Goal: Browse casually: Explore the website without a specific task or goal

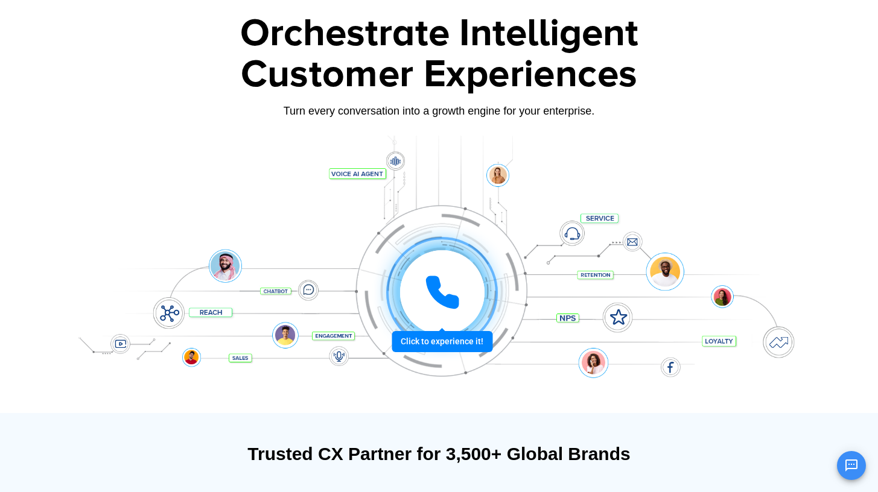
scroll to position [65, 0]
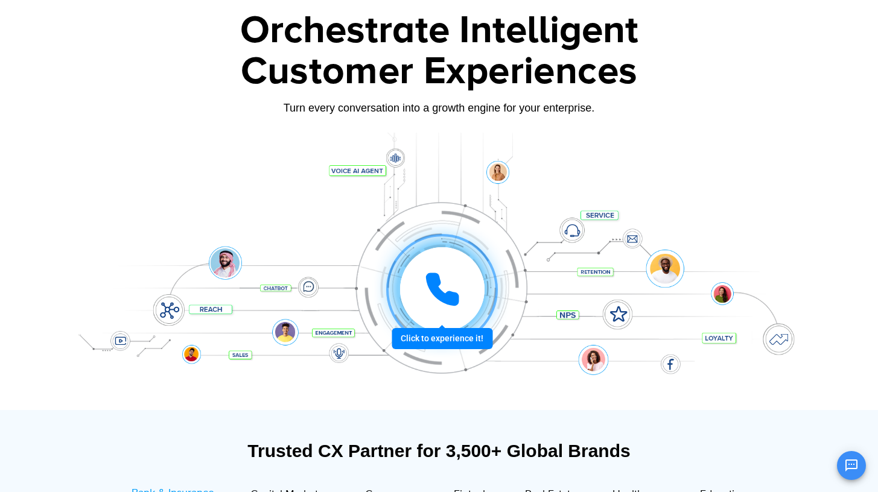
click at [458, 334] on div at bounding box center [441, 289] width 89 height 89
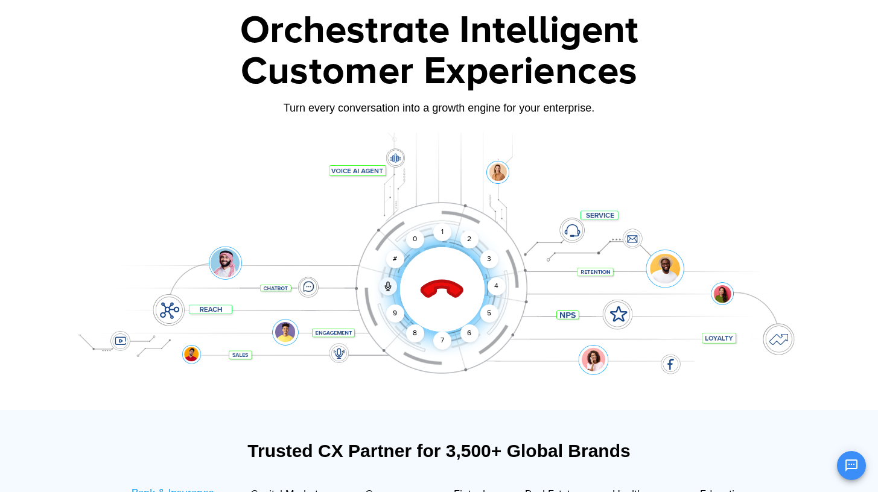
click at [326, 290] on div "Click to end call Call connected 1 2 3 4 5 6 7 8 9 # 0" at bounding box center [439, 265] width 754 height 205
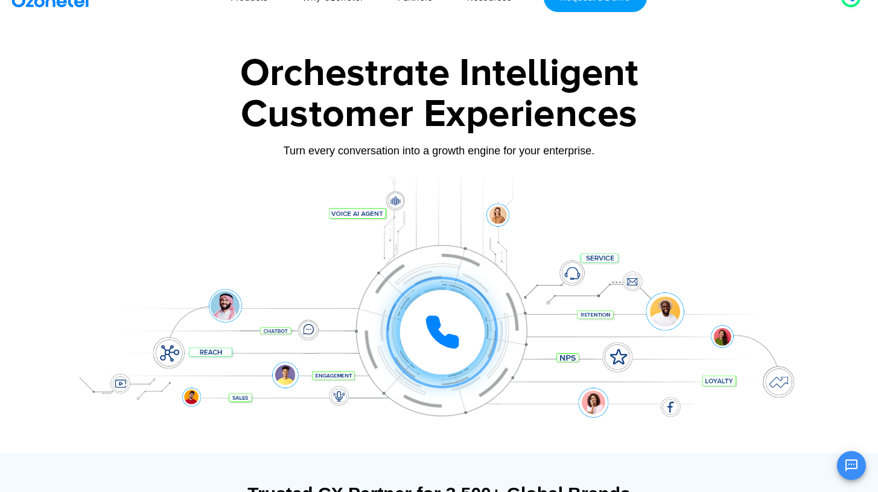
scroll to position [0, 0]
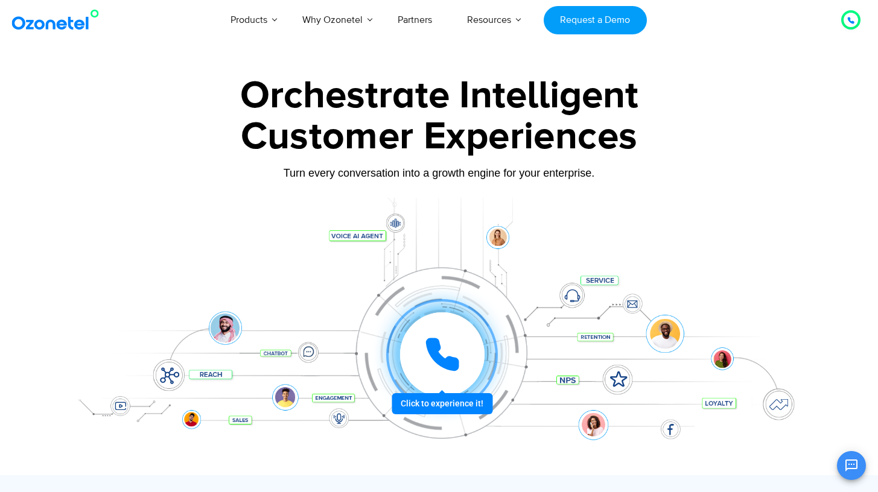
click at [440, 360] on icon at bounding box center [442, 355] width 30 height 30
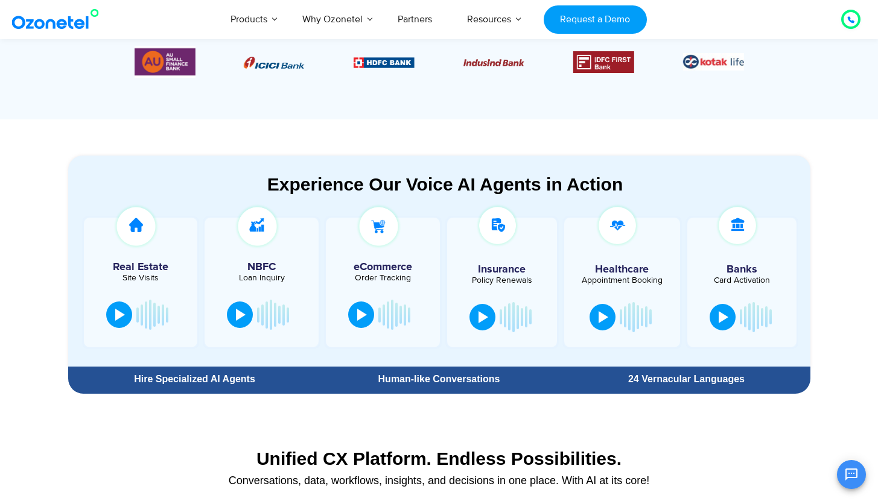
scroll to position [545, 0]
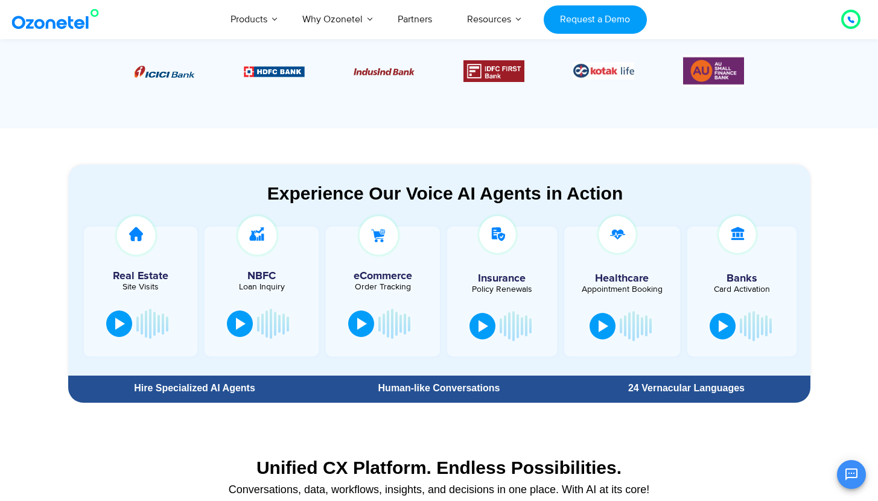
click at [627, 387] on div "24 Vernacular Languages" at bounding box center [685, 389] width 235 height 10
click at [598, 404] on div "Experience Our Voice AI Agents in Action Real Estate Site Visits NBFC Loan Inqu…" at bounding box center [439, 284] width 754 height 250
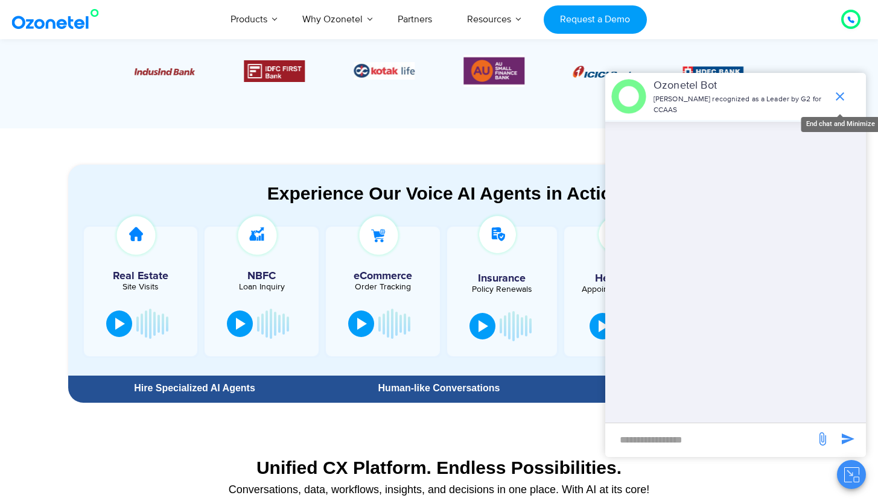
click at [837, 100] on icon "end chat or minimize" at bounding box center [839, 96] width 14 height 14
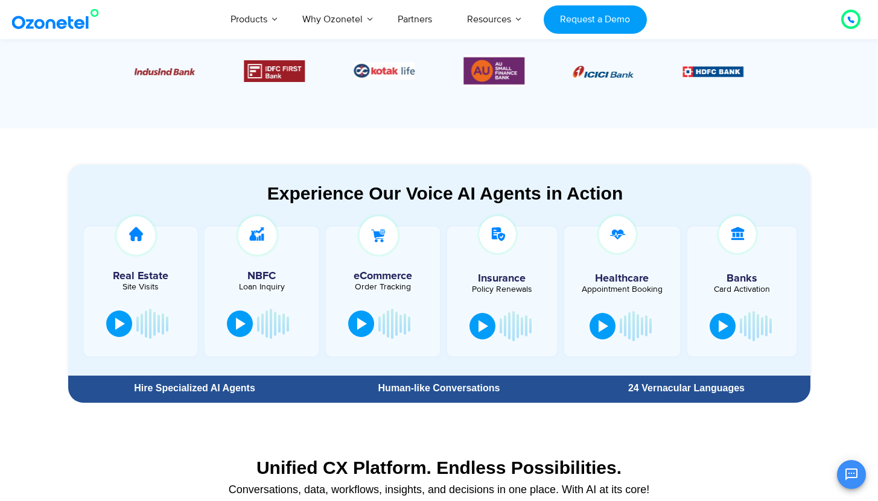
click at [302, 191] on div "Experience Our Voice AI Agents in Action" at bounding box center [445, 193] width 730 height 21
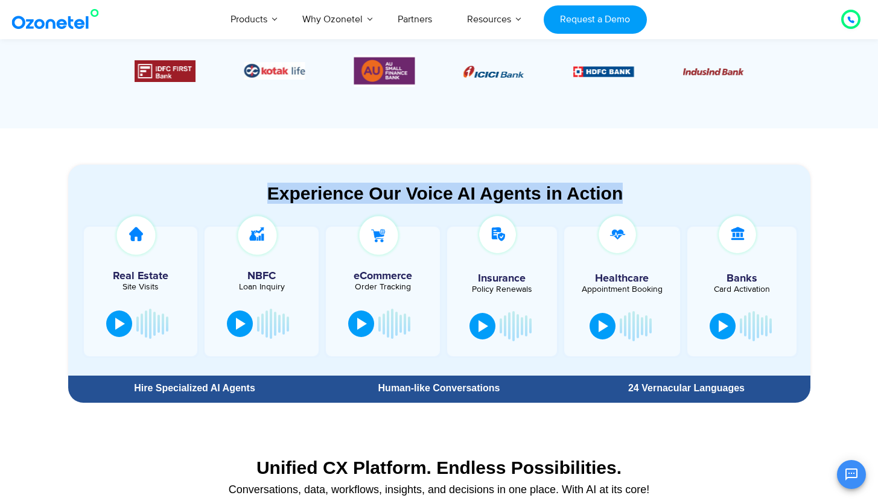
click at [233, 179] on section "Experience Our Voice AI Agents in Action Real Estate Site Visits NBFC Loan Inqu…" at bounding box center [439, 270] width 742 height 211
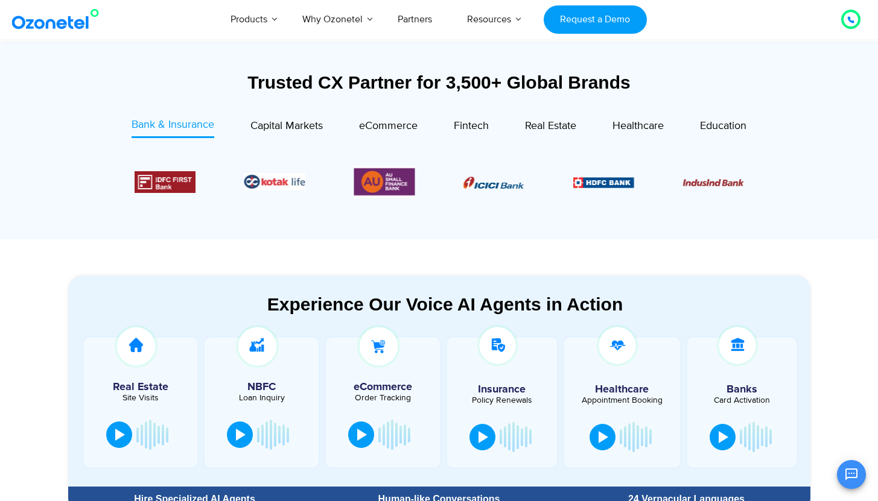
scroll to position [425, 0]
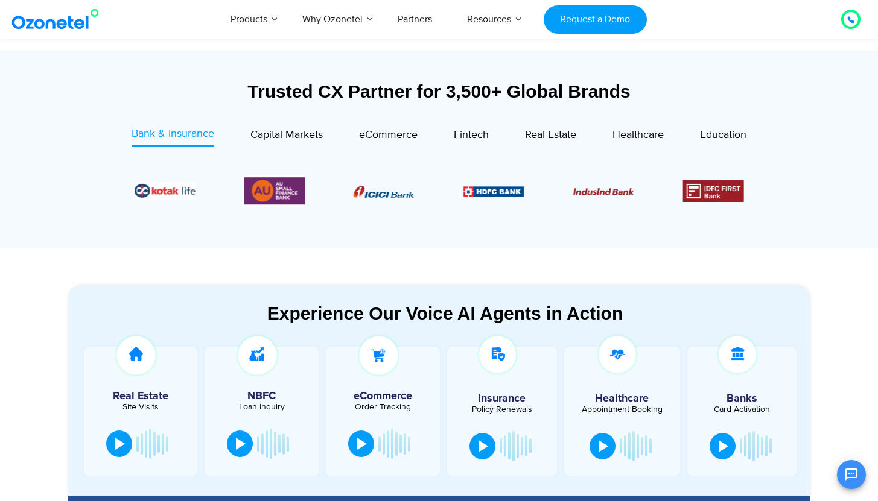
click at [41, 212] on section "Trusted CX Partner for 3,500+ Global Brands Bank & Insurance Capital Markets" at bounding box center [439, 150] width 878 height 198
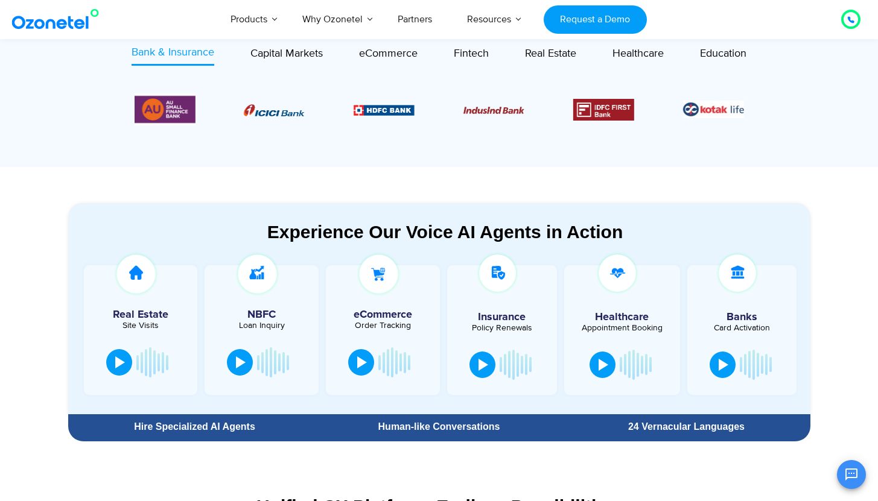
scroll to position [501, 0]
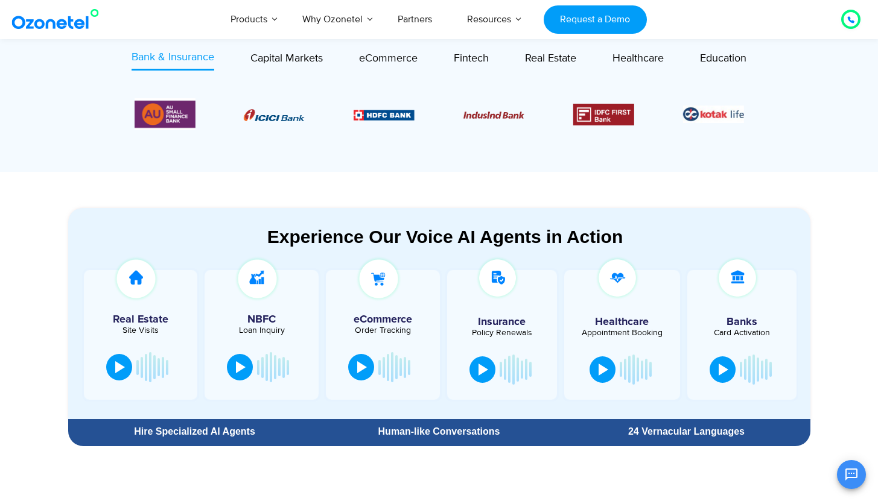
click at [634, 111] on img "4 / 6" at bounding box center [603, 115] width 61 height 22
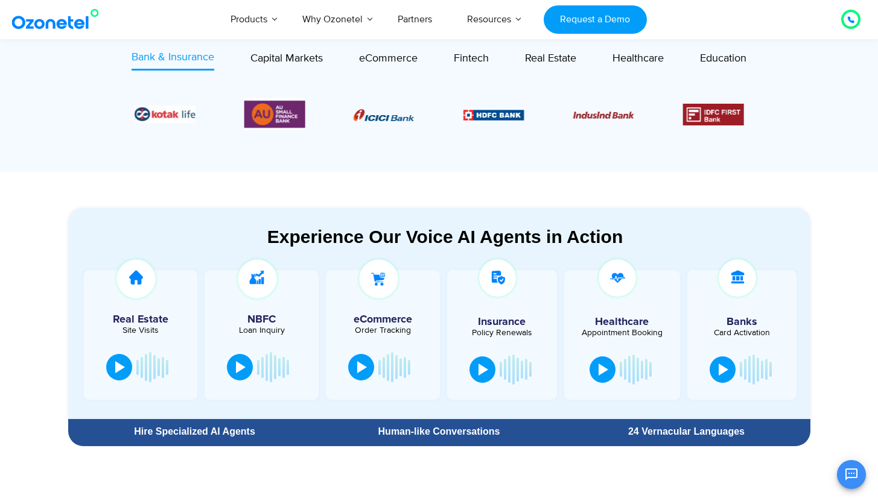
click at [594, 114] on img "3 / 6" at bounding box center [603, 115] width 61 height 7
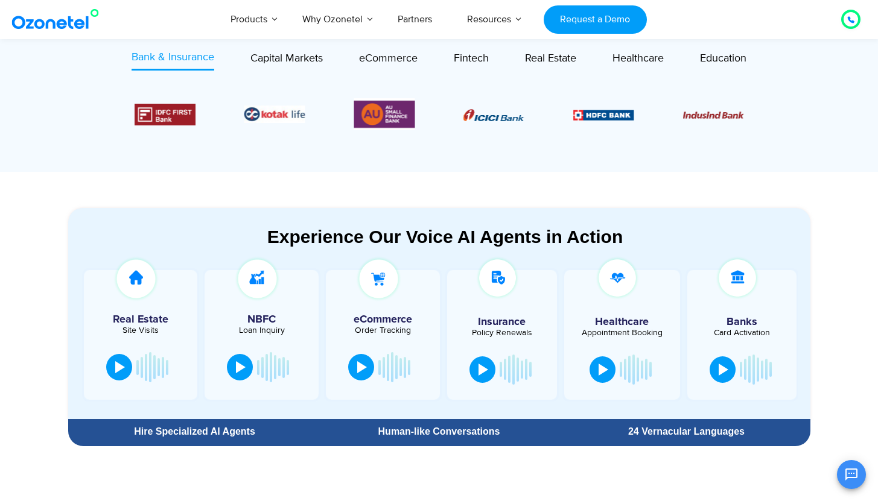
drag, startPoint x: 504, startPoint y: 122, endPoint x: 477, endPoint y: 122, distance: 27.1
click at [498, 122] on div "Image Carousel" at bounding box center [439, 114] width 609 height 32
click at [497, 117] on img "1 / 6" at bounding box center [493, 115] width 61 height 12
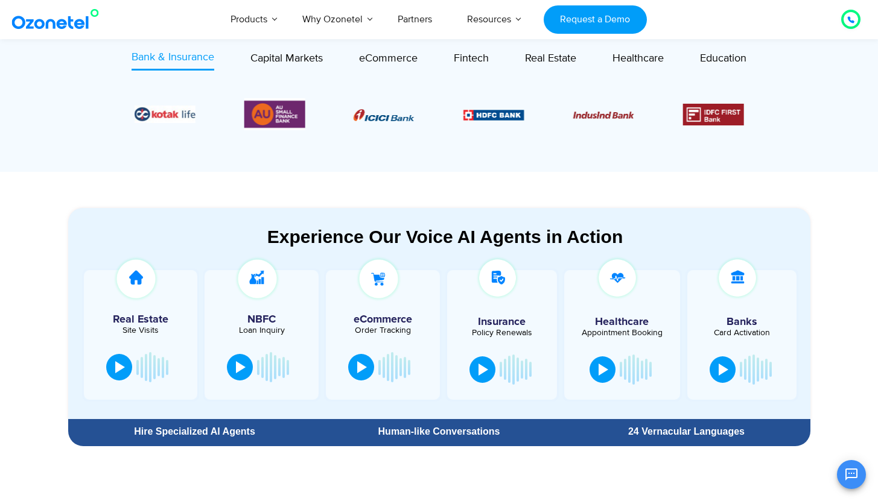
click at [479, 112] on img "2 / 6" at bounding box center [493, 115] width 61 height 10
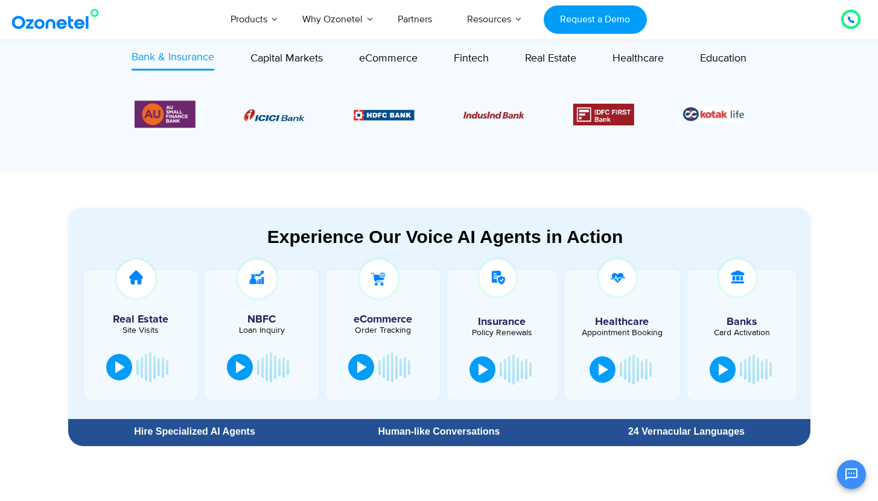
click at [499, 118] on img "3 / 6" at bounding box center [493, 115] width 61 height 7
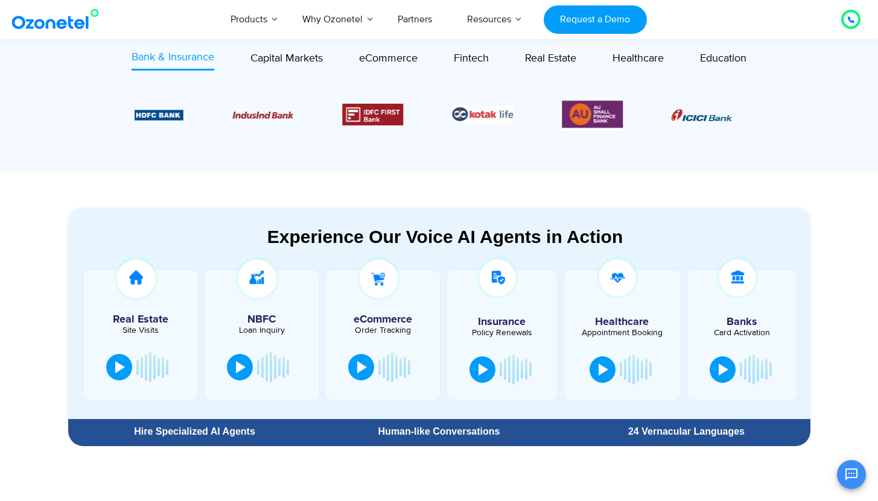
click at [481, 116] on img "5 / 6" at bounding box center [482, 114] width 61 height 17
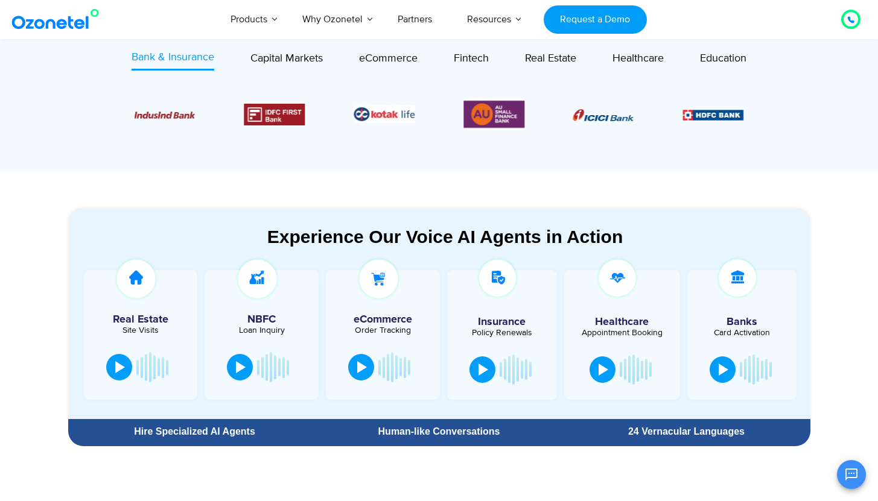
click at [504, 114] on img "6 / 6" at bounding box center [493, 114] width 61 height 32
drag, startPoint x: 601, startPoint y: 124, endPoint x: 536, endPoint y: 124, distance: 65.2
click at [585, 124] on div "Image Carousel" at bounding box center [439, 114] width 609 height 32
click at [601, 117] on img "1 / 6" at bounding box center [603, 115] width 61 height 12
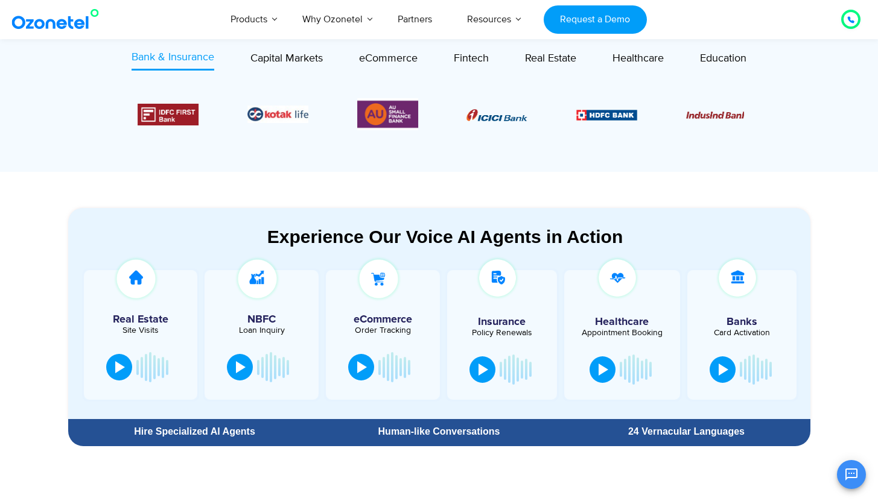
click at [576, 112] on img "2 / 6" at bounding box center [606, 115] width 61 height 10
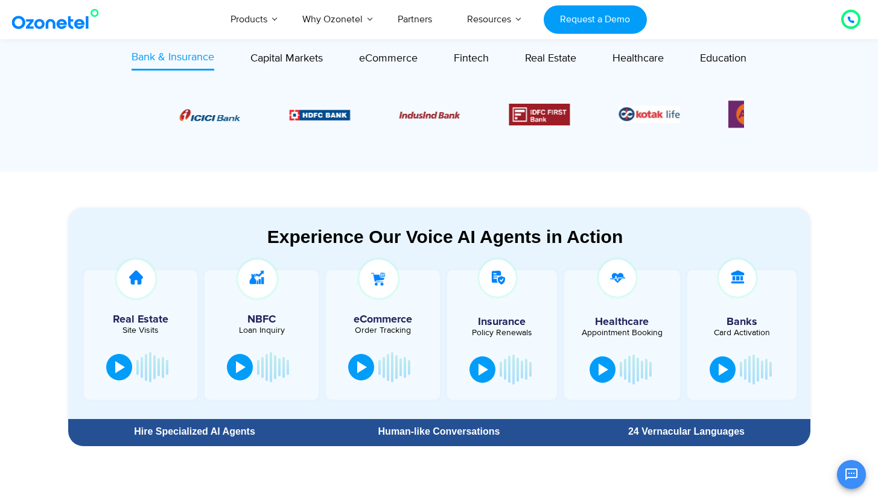
click at [439, 115] on img "3 / 6" at bounding box center [429, 115] width 61 height 7
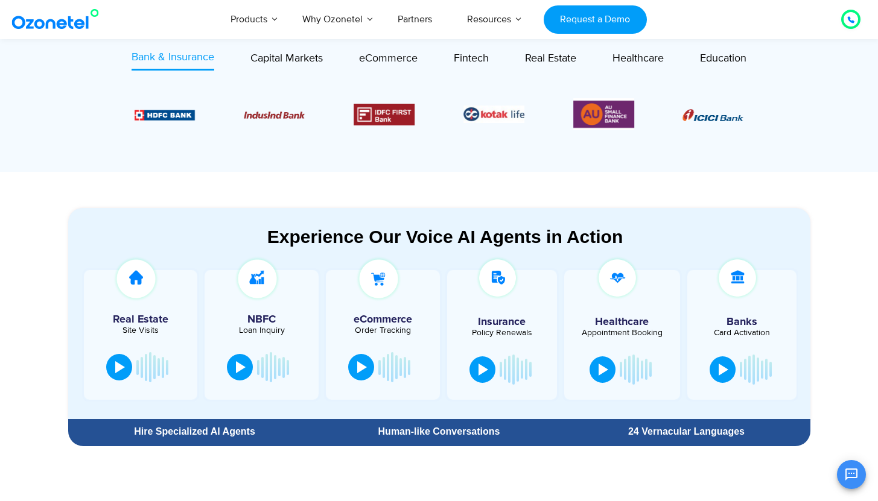
click at [510, 116] on img "5 / 6" at bounding box center [493, 114] width 61 height 17
click at [586, 125] on img "6 / 6" at bounding box center [603, 114] width 61 height 32
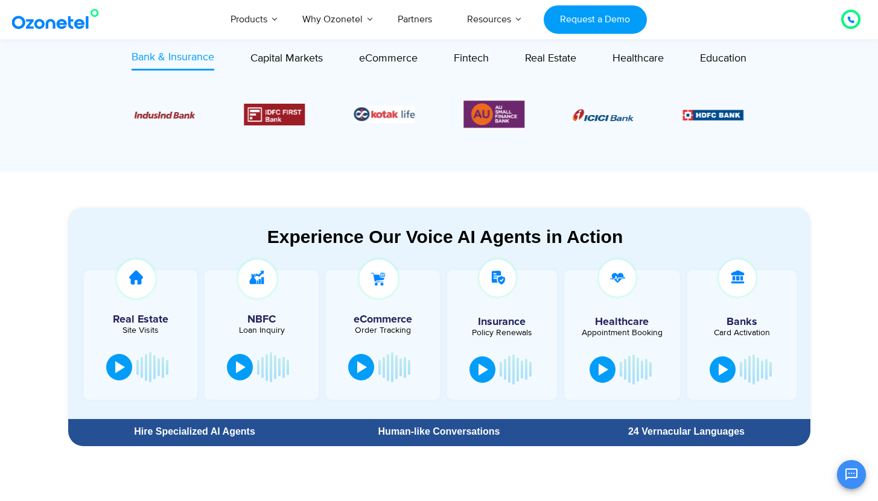
click at [625, 119] on img "1 / 6" at bounding box center [603, 115] width 61 height 12
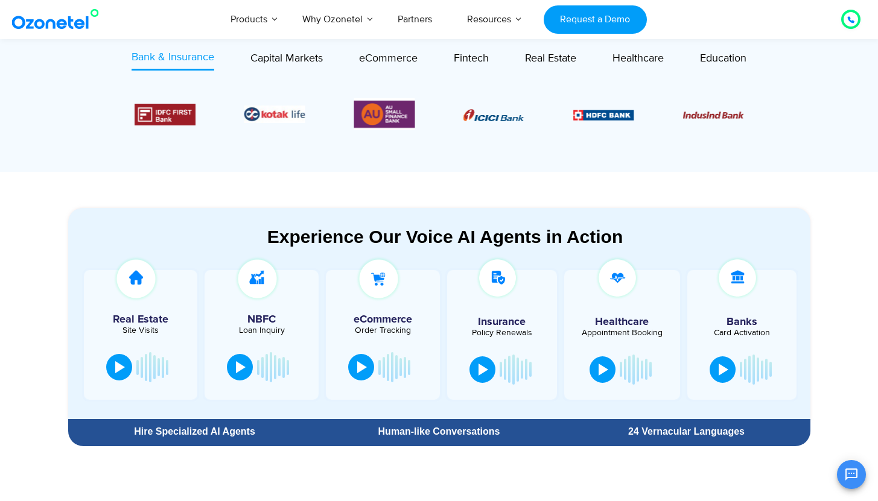
click at [573, 112] on img "2 / 6" at bounding box center [603, 115] width 61 height 10
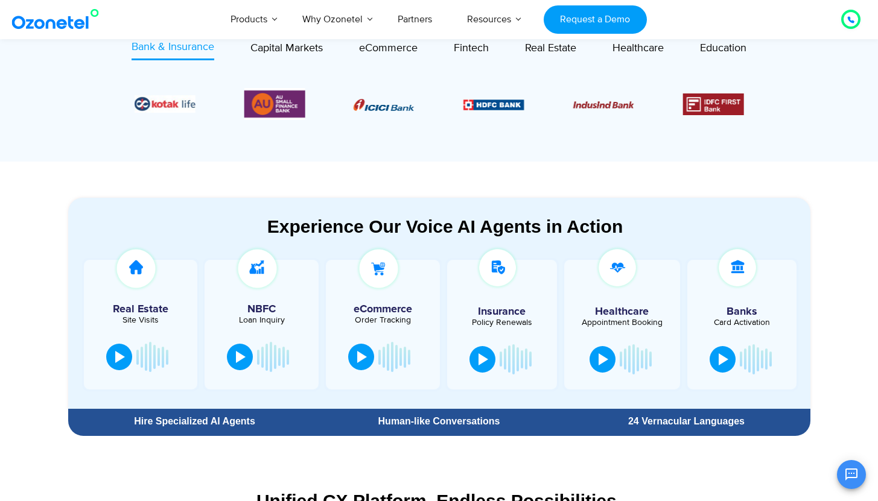
scroll to position [494, 0]
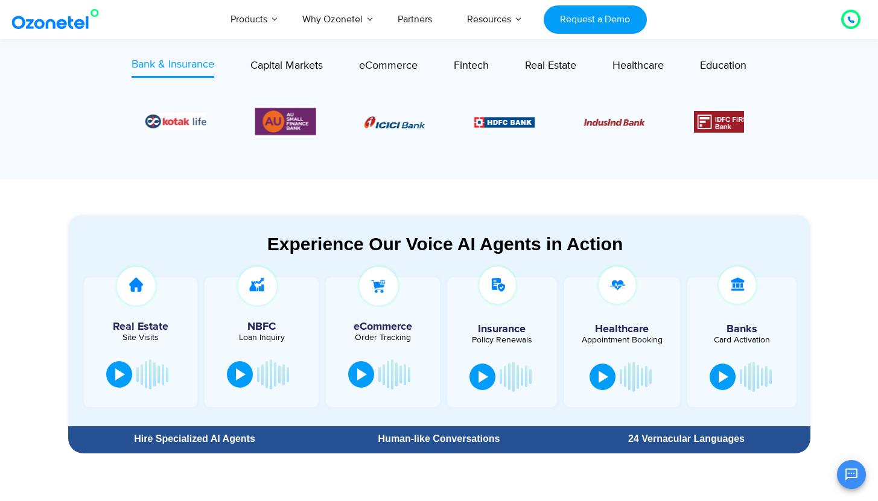
click at [492, 134] on div "Image Carousel" at bounding box center [439, 122] width 609 height 32
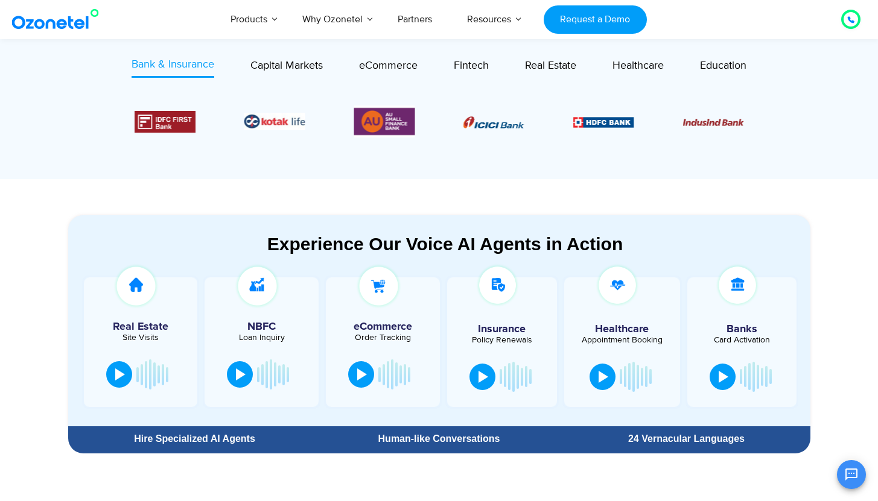
click at [261, 122] on img "5 / 6" at bounding box center [274, 121] width 61 height 17
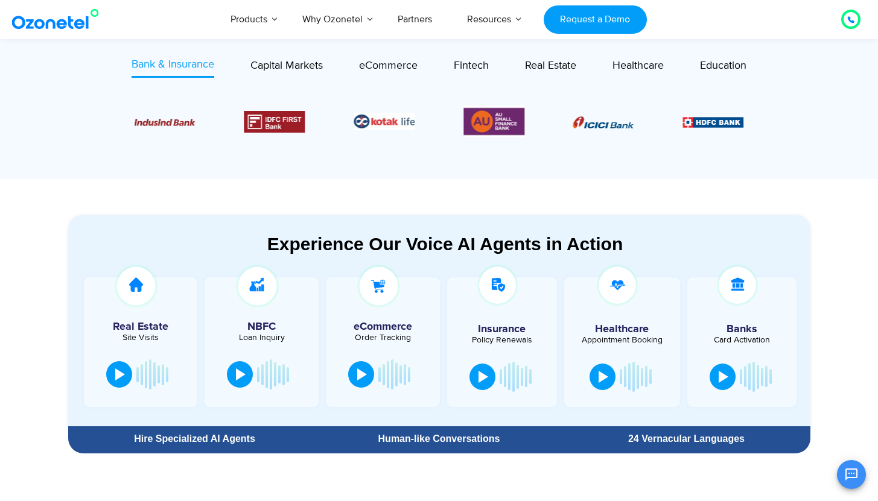
click at [191, 122] on div "Image Carousel" at bounding box center [439, 122] width 609 height 32
click at [182, 121] on img "3 / 6" at bounding box center [164, 122] width 61 height 7
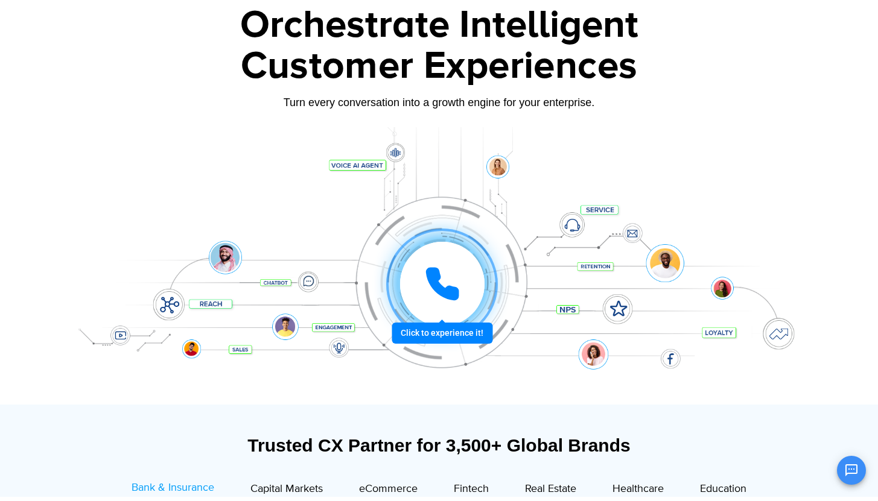
scroll to position [98, 0]
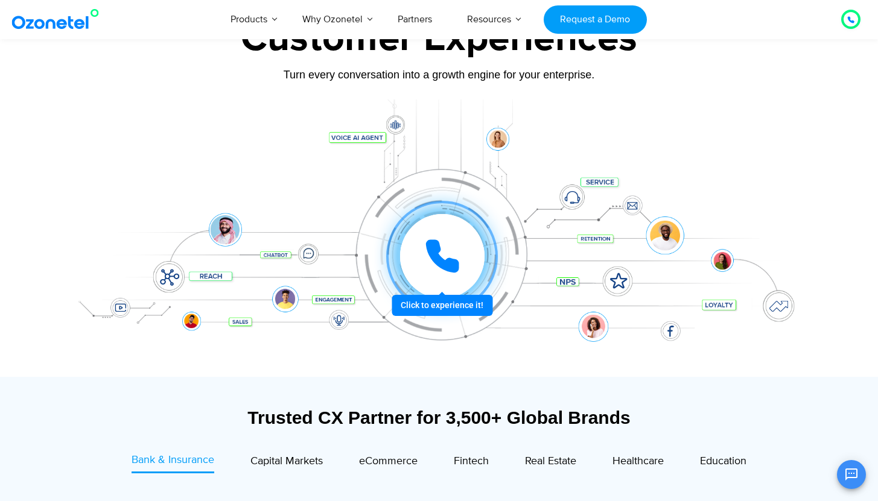
click at [435, 247] on icon at bounding box center [442, 256] width 30 height 30
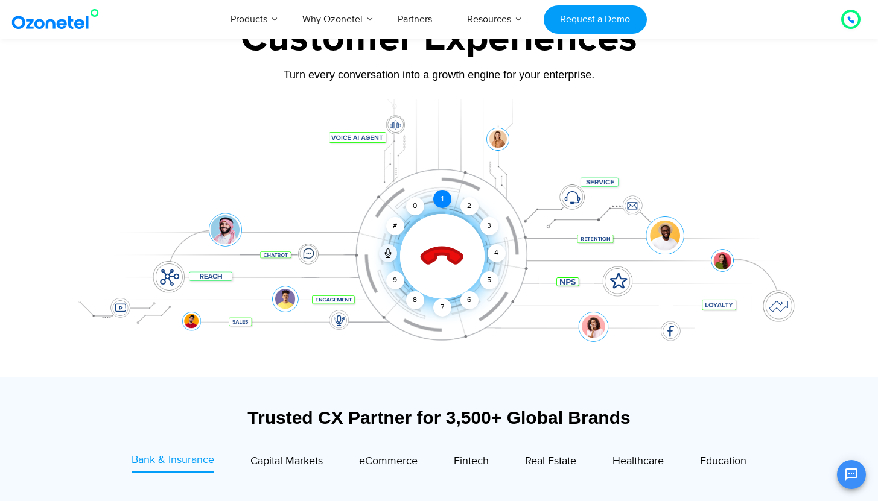
click at [442, 201] on div "1" at bounding box center [442, 199] width 18 height 18
click at [440, 200] on div "1" at bounding box center [442, 199] width 18 height 18
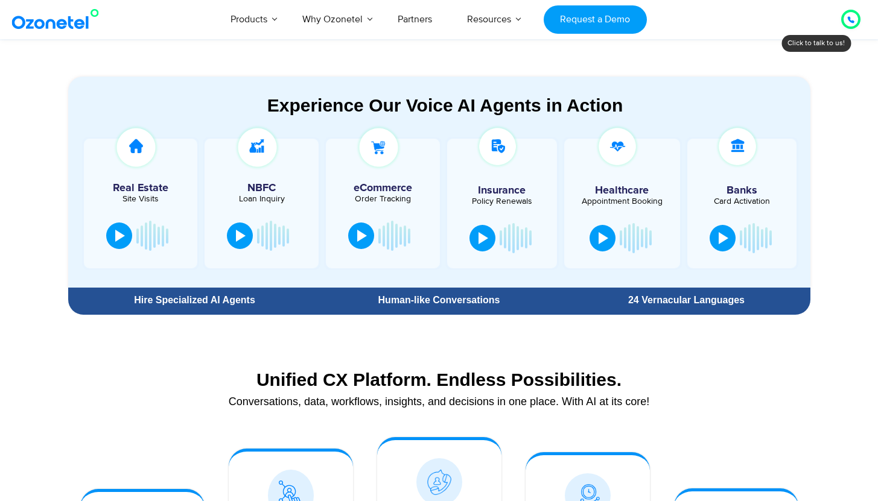
scroll to position [632, 0]
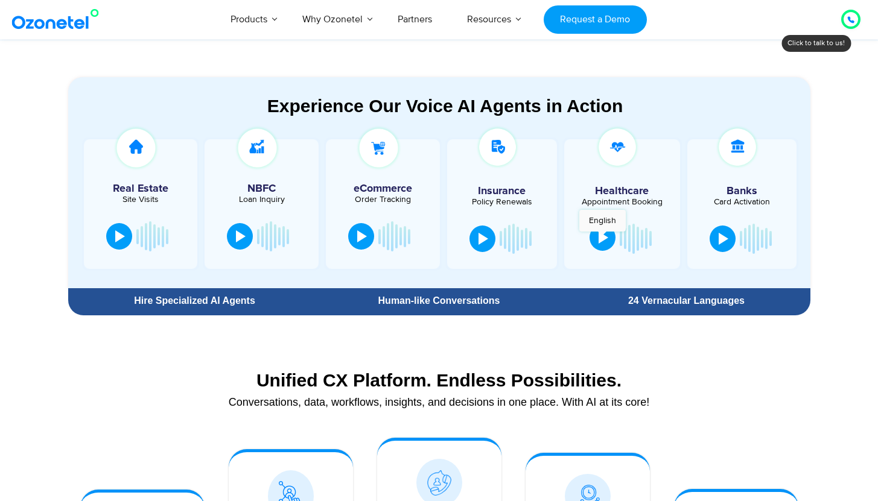
click at [602, 238] on div at bounding box center [603, 238] width 10 height 12
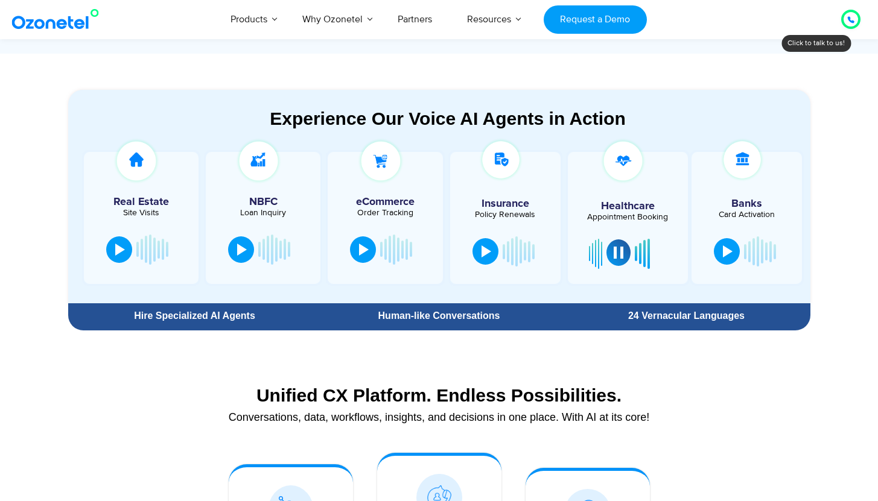
scroll to position [617, 0]
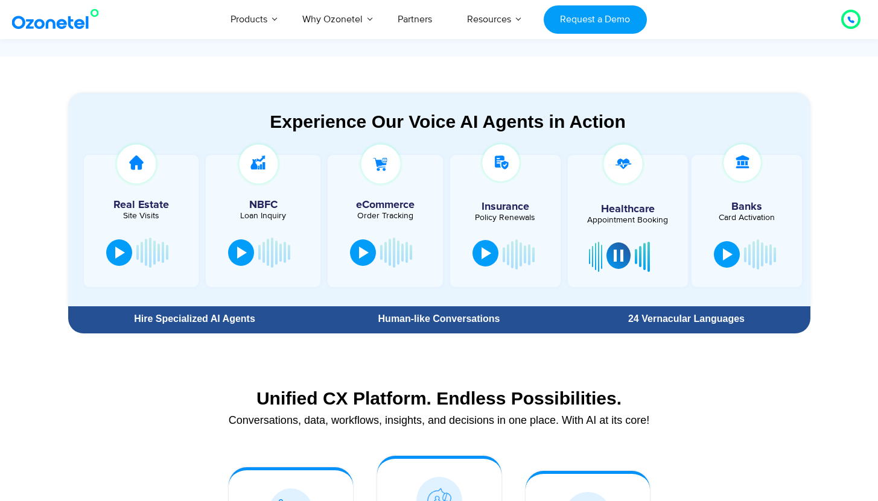
click at [481, 255] on div at bounding box center [486, 253] width 10 height 12
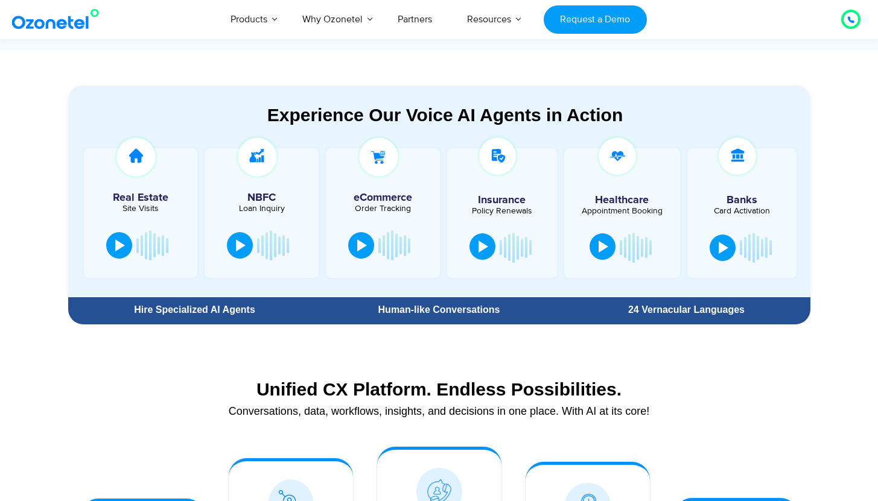
scroll to position [633, 0]
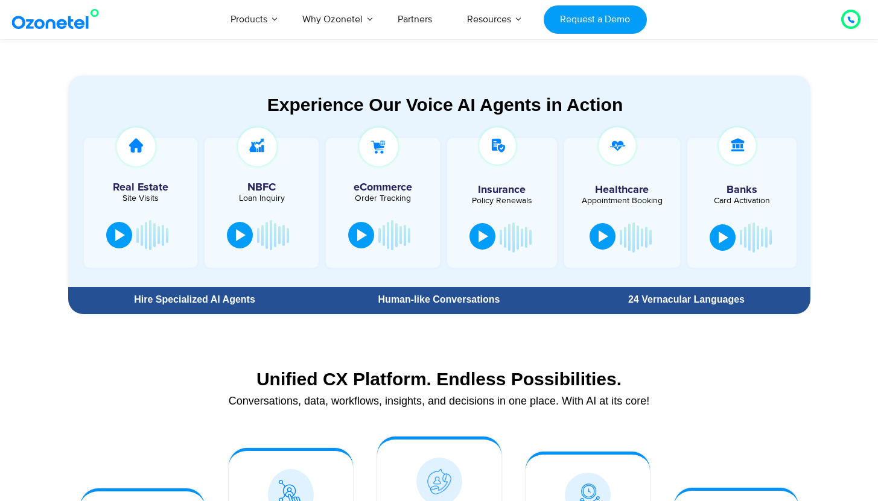
click at [481, 255] on div at bounding box center [502, 238] width 74 height 36
click at [485, 240] on div at bounding box center [483, 236] width 10 height 12
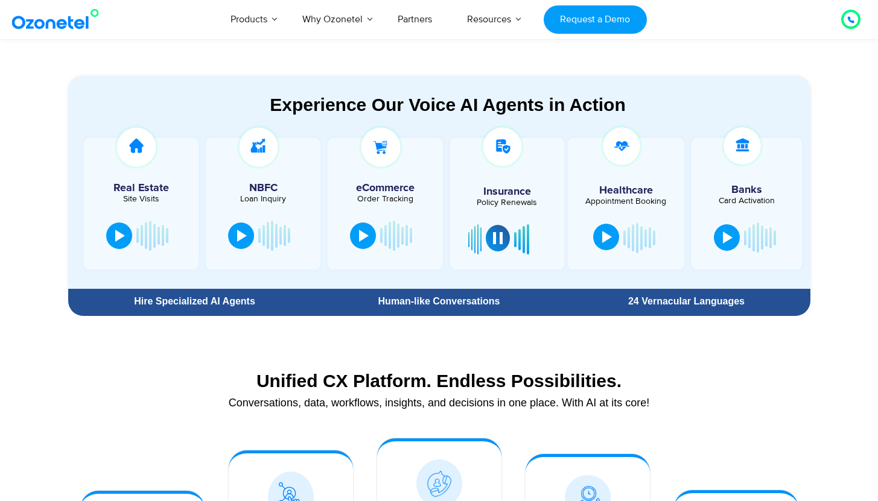
click at [496, 240] on div at bounding box center [498, 238] width 10 height 12
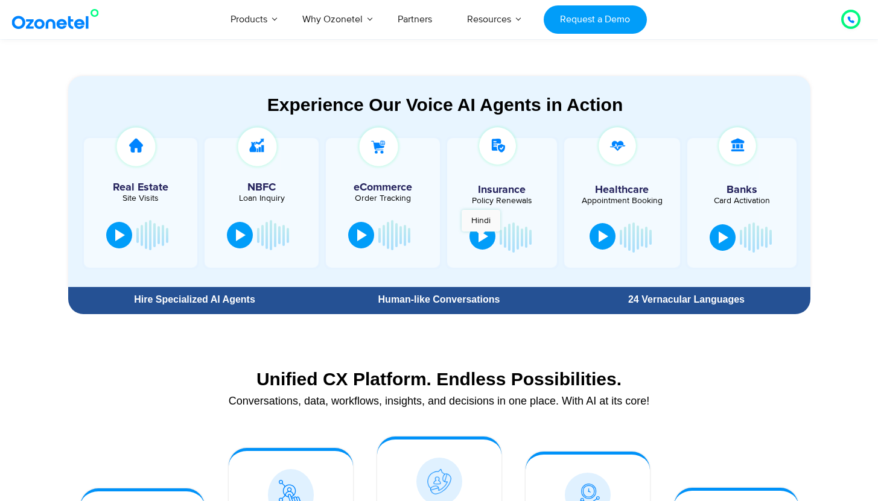
click at [481, 238] on div at bounding box center [483, 236] width 10 height 12
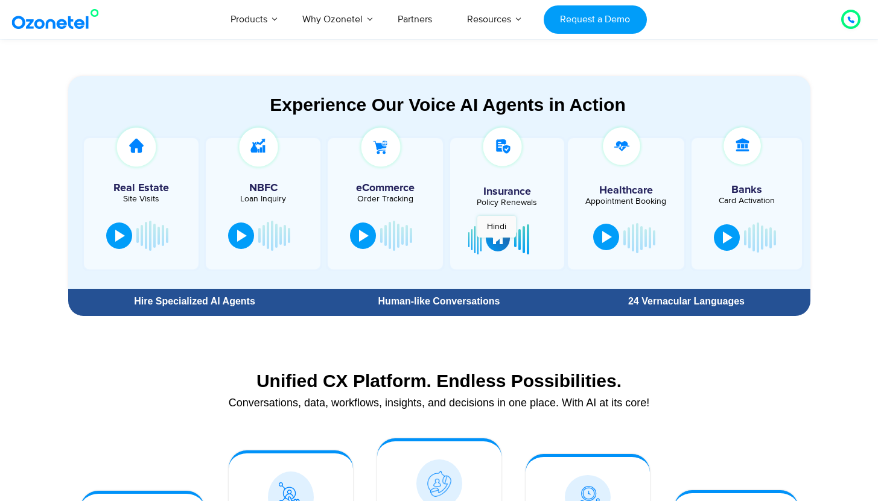
click at [496, 244] on div at bounding box center [498, 238] width 10 height 12
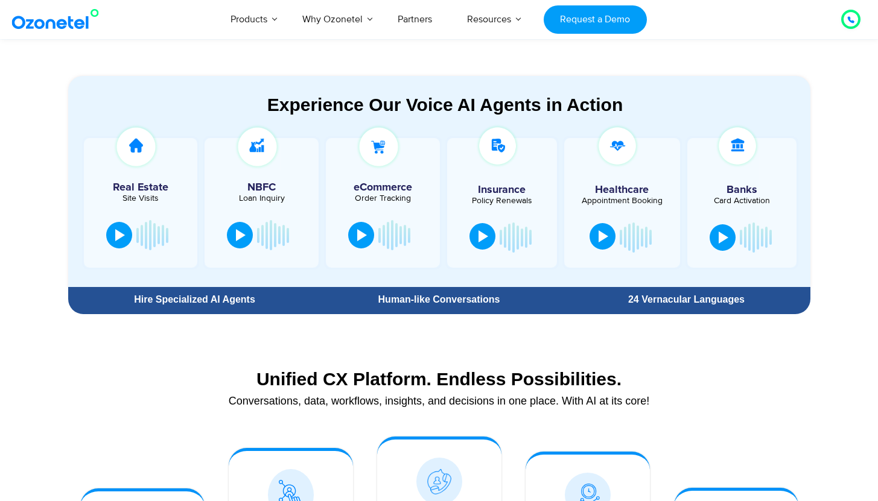
click at [606, 239] on div at bounding box center [603, 236] width 10 height 12
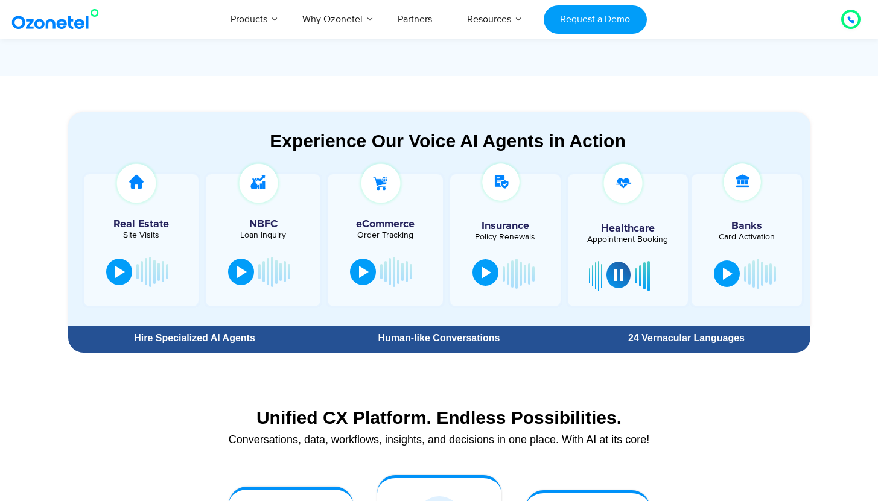
scroll to position [600, 0]
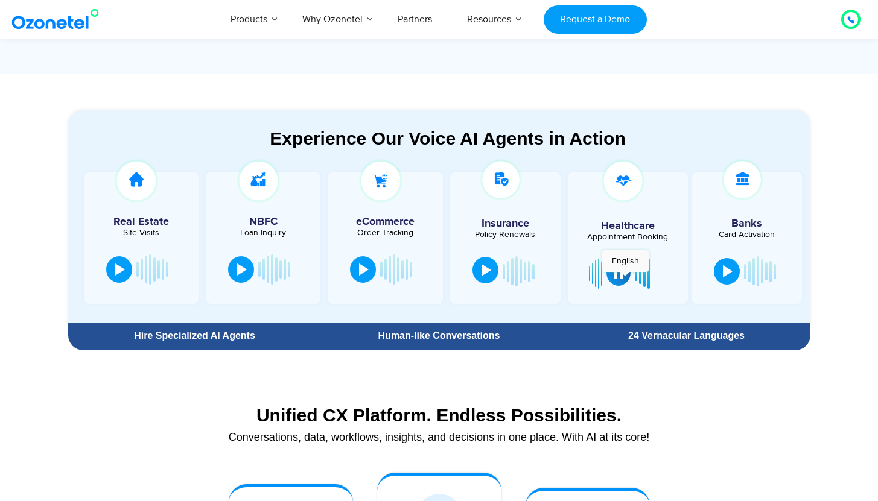
click at [623, 276] on button at bounding box center [618, 272] width 24 height 27
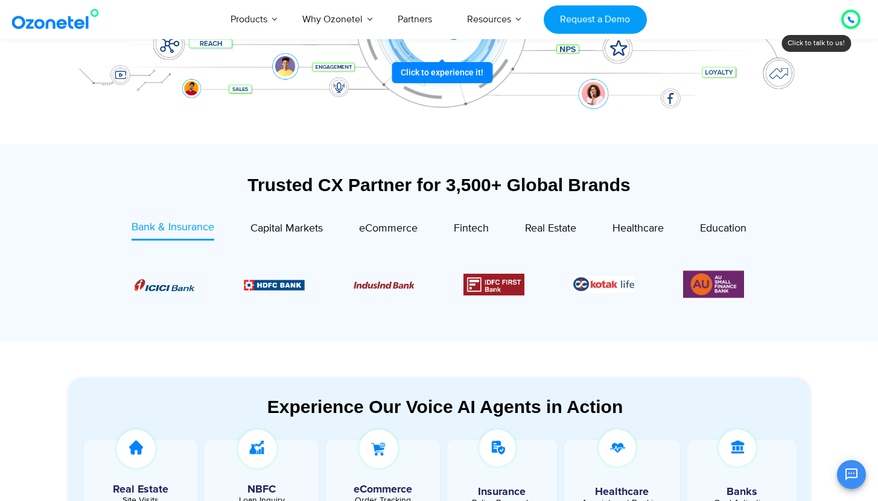
scroll to position [337, 0]
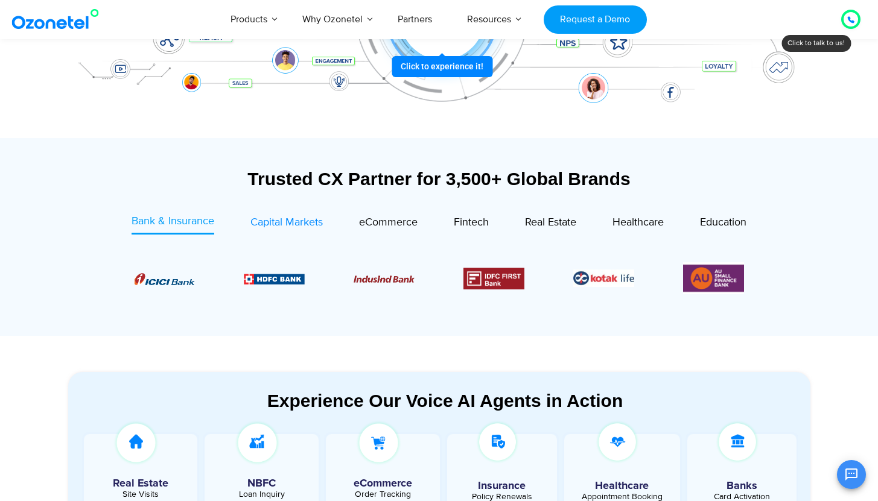
click at [301, 233] on link "Capital Markets" at bounding box center [286, 224] width 72 height 21
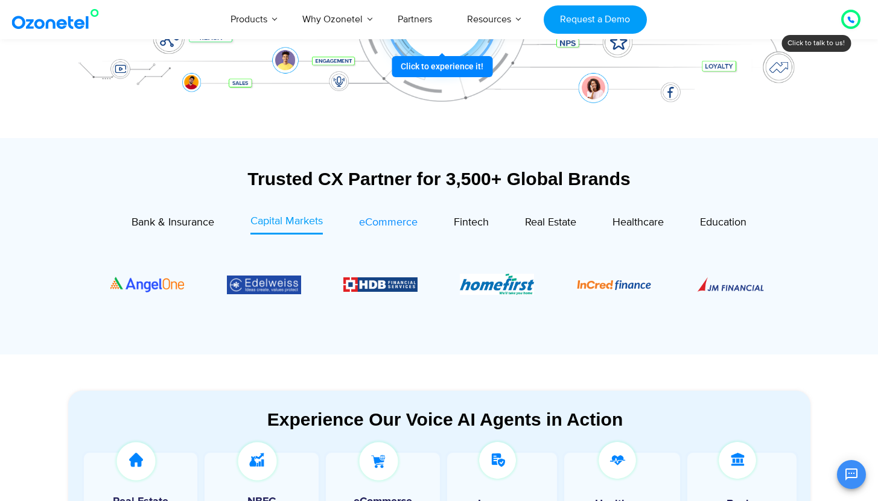
click at [375, 228] on span "eCommerce" at bounding box center [388, 222] width 59 height 13
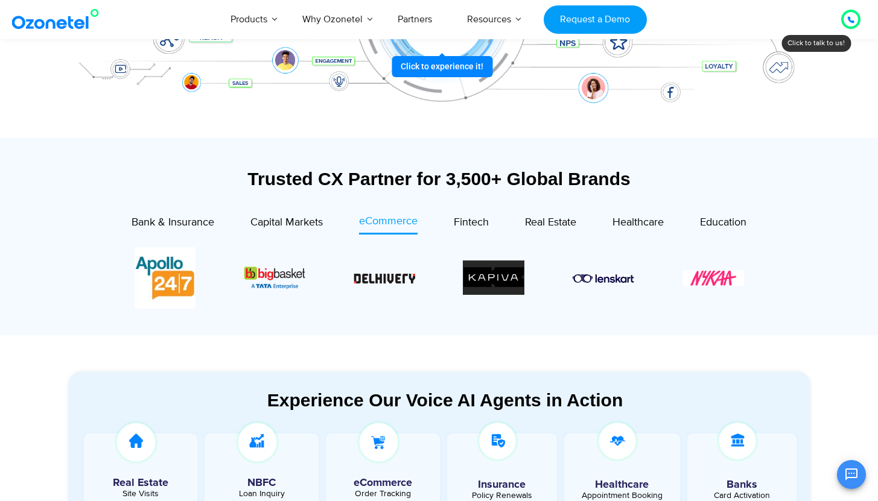
click at [478, 237] on section at bounding box center [439, 278] width 706 height 98
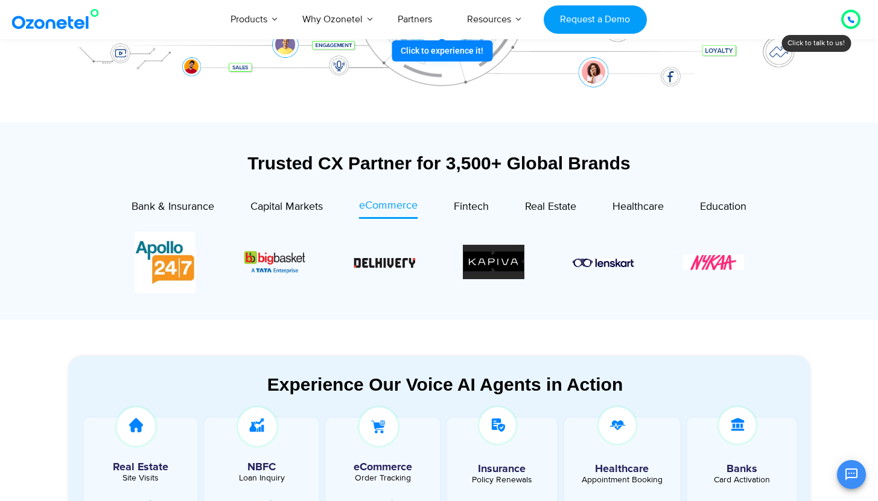
scroll to position [354, 0]
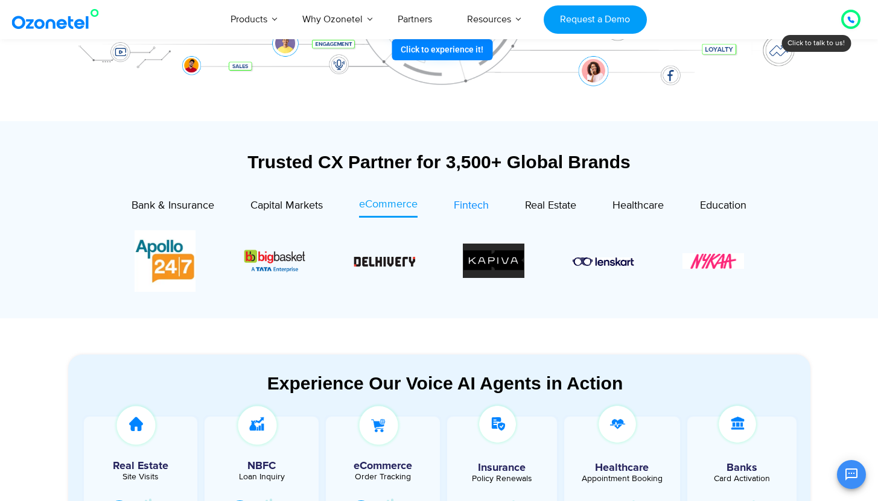
click at [476, 210] on span "Fintech" at bounding box center [471, 205] width 35 height 13
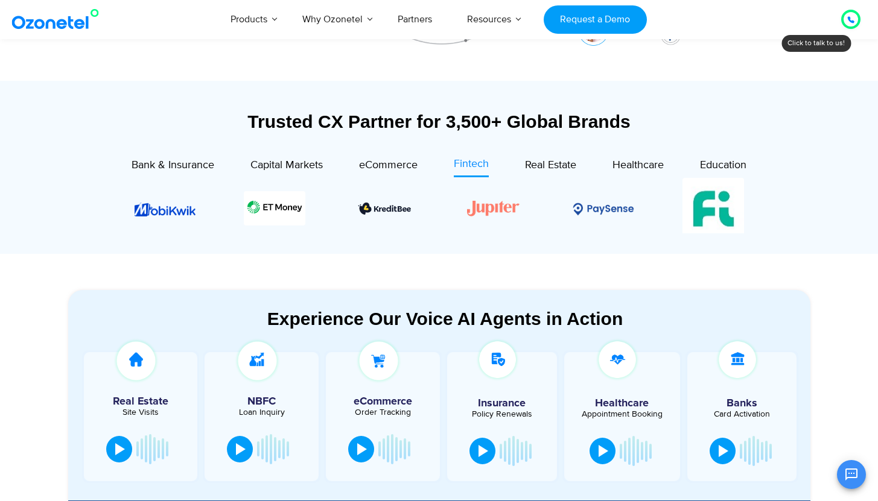
scroll to position [399, 0]
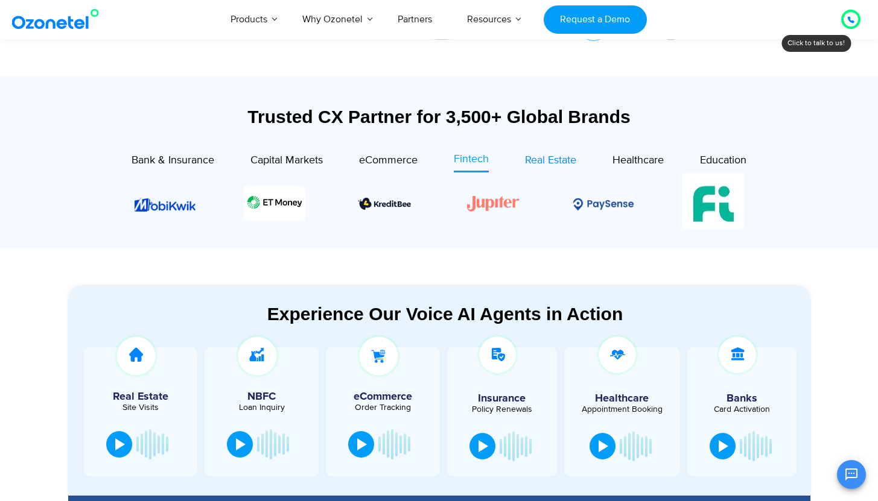
click at [552, 167] on span "Real Estate" at bounding box center [550, 160] width 51 height 13
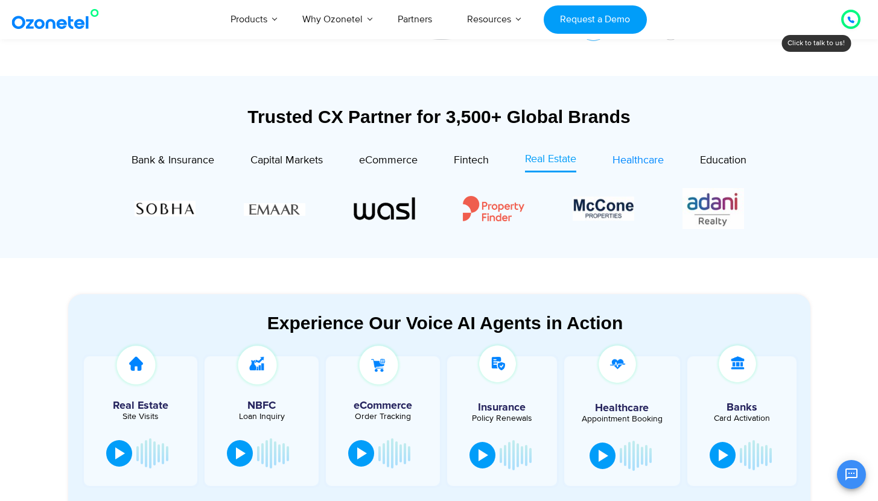
click at [635, 159] on span "Healthcare" at bounding box center [637, 160] width 51 height 13
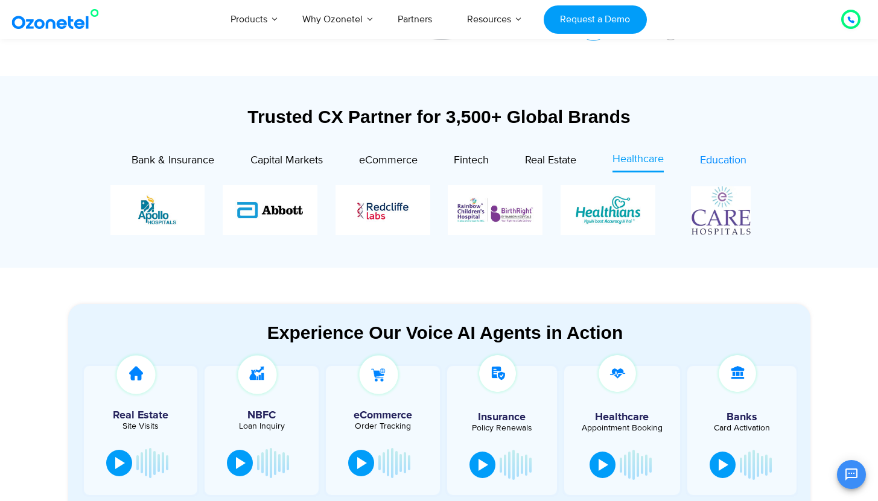
click at [726, 161] on span "Education" at bounding box center [723, 160] width 46 height 13
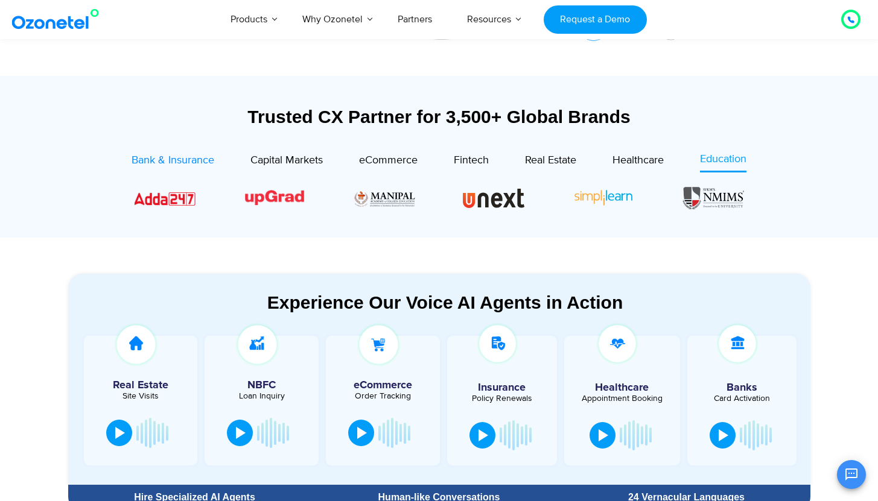
click at [159, 163] on span "Bank & Insurance" at bounding box center [173, 160] width 83 height 13
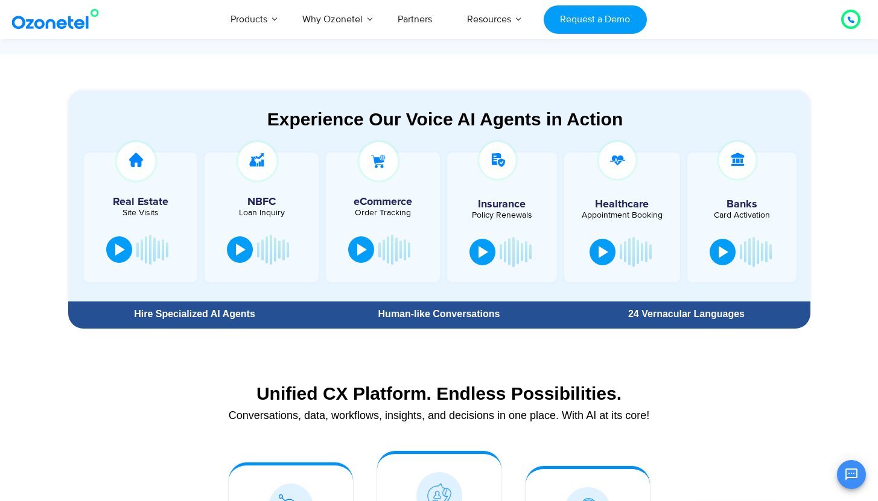
scroll to position [625, 0]
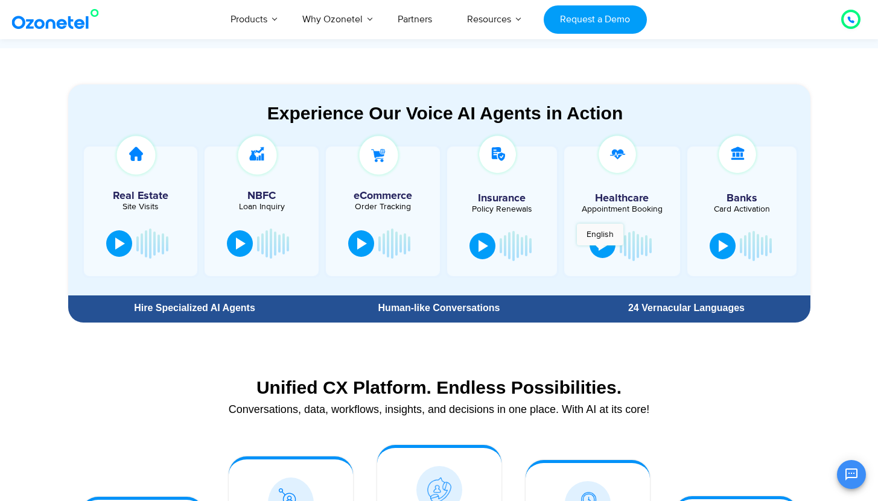
click at [600, 251] on button at bounding box center [602, 245] width 26 height 27
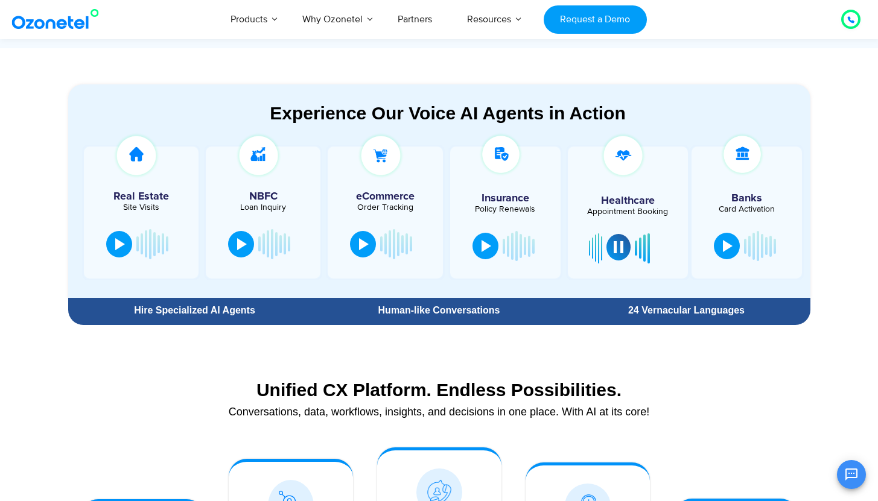
click at [621, 249] on div at bounding box center [619, 247] width 10 height 12
